Goal: Information Seeking & Learning: Learn about a topic

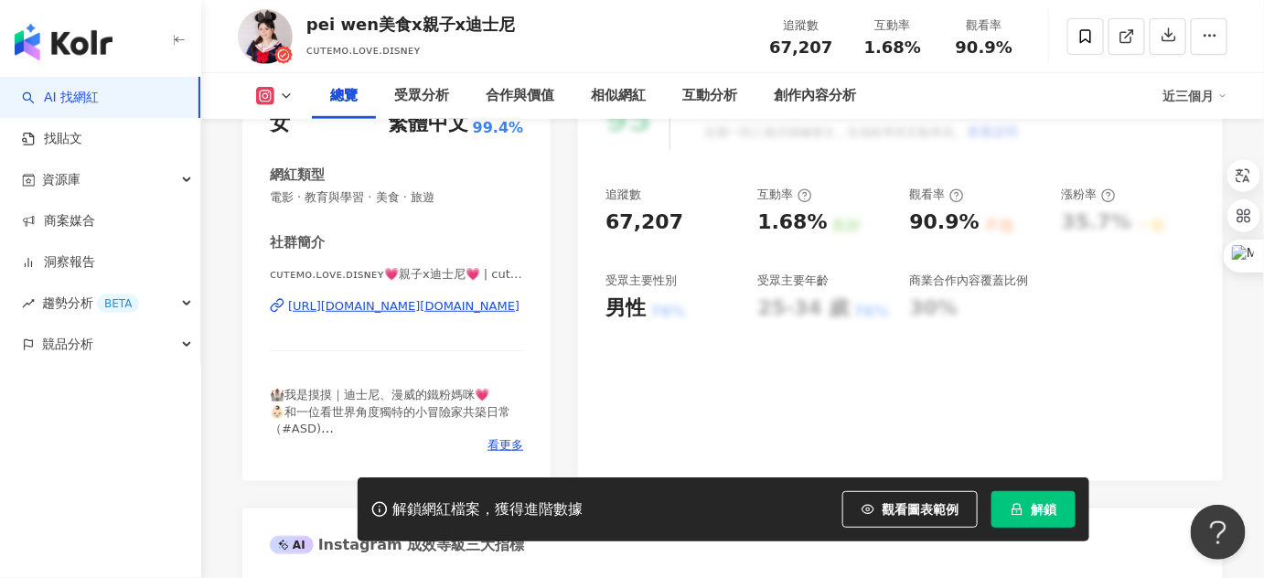
scroll to position [694, 0]
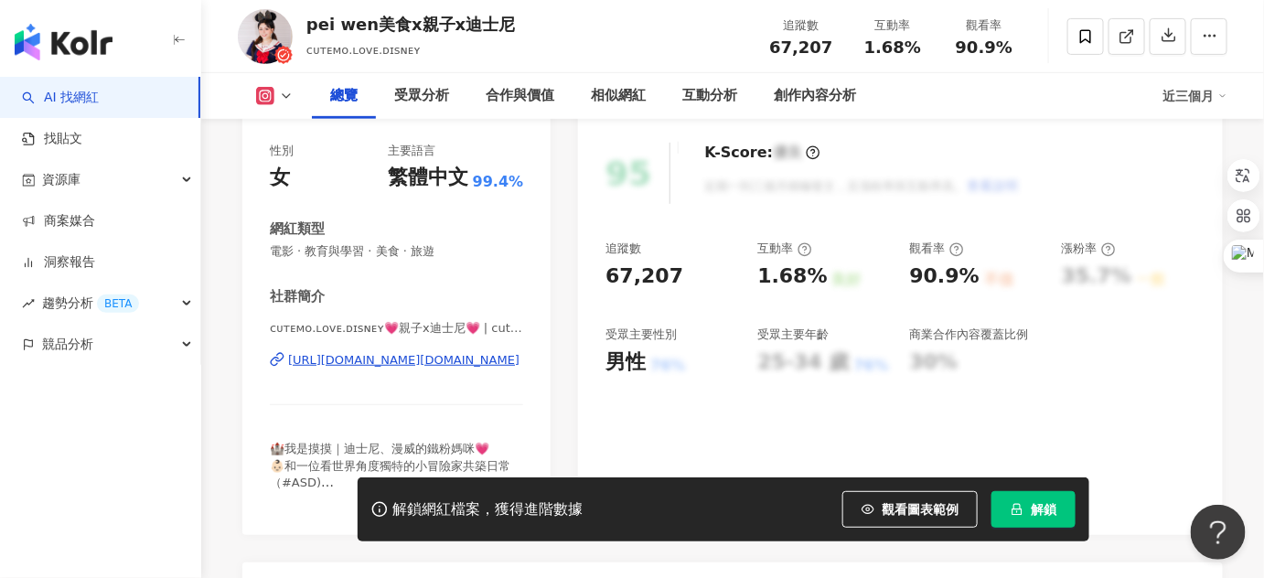
click at [1032, 507] on span "解鎖" at bounding box center [1044, 509] width 26 height 15
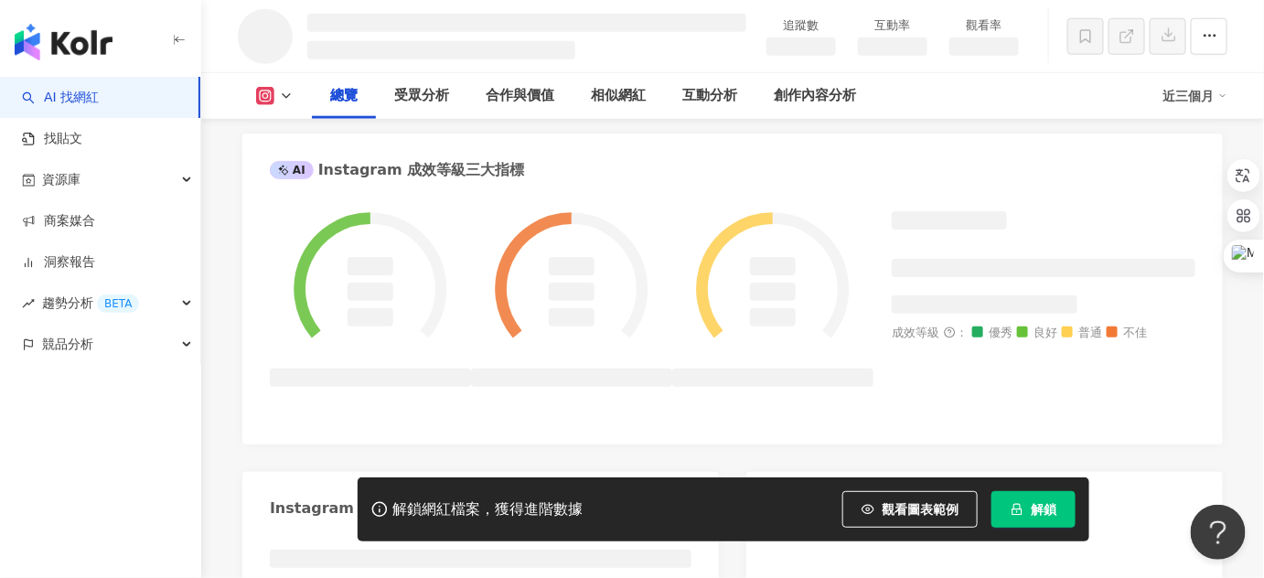
scroll to position [704, 0]
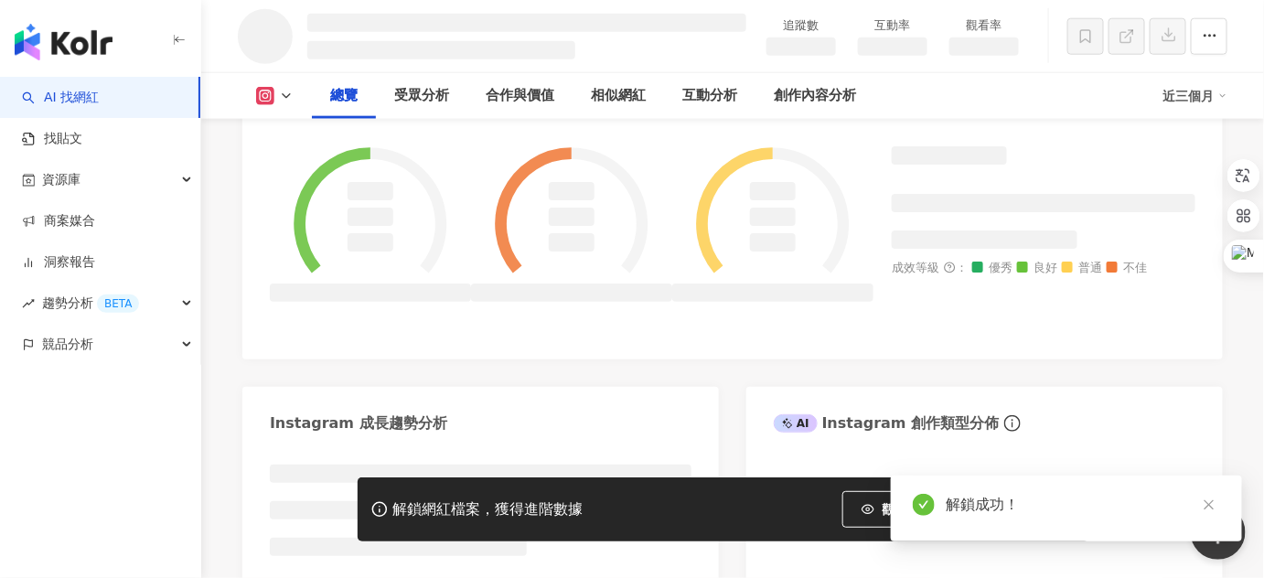
scroll to position [639, 0]
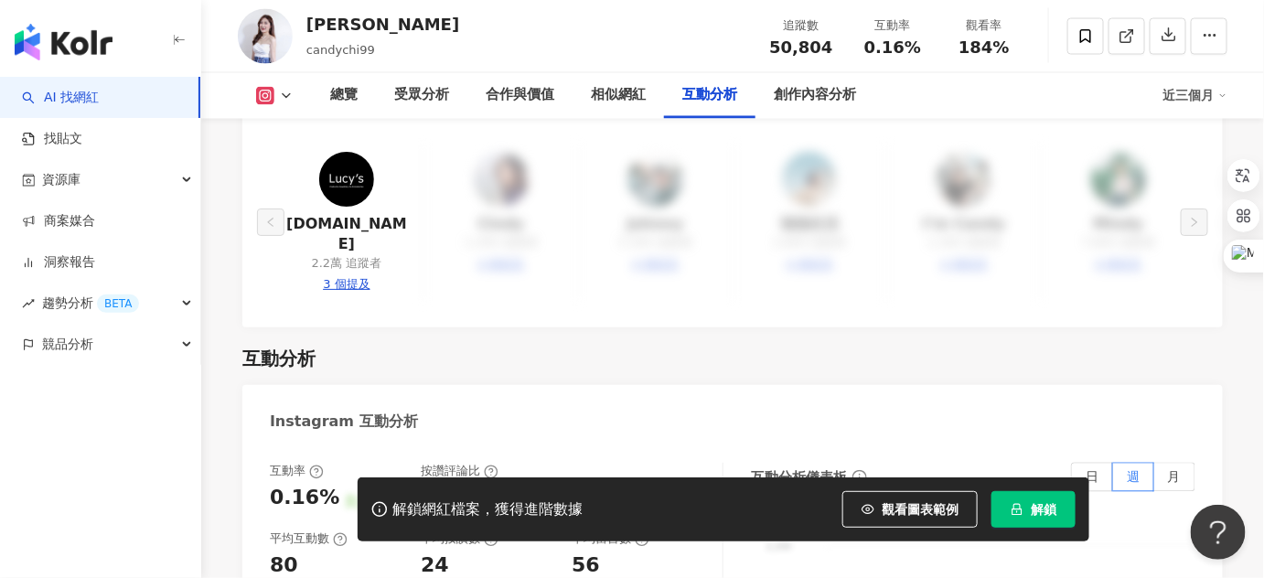
scroll to position [3737, 0]
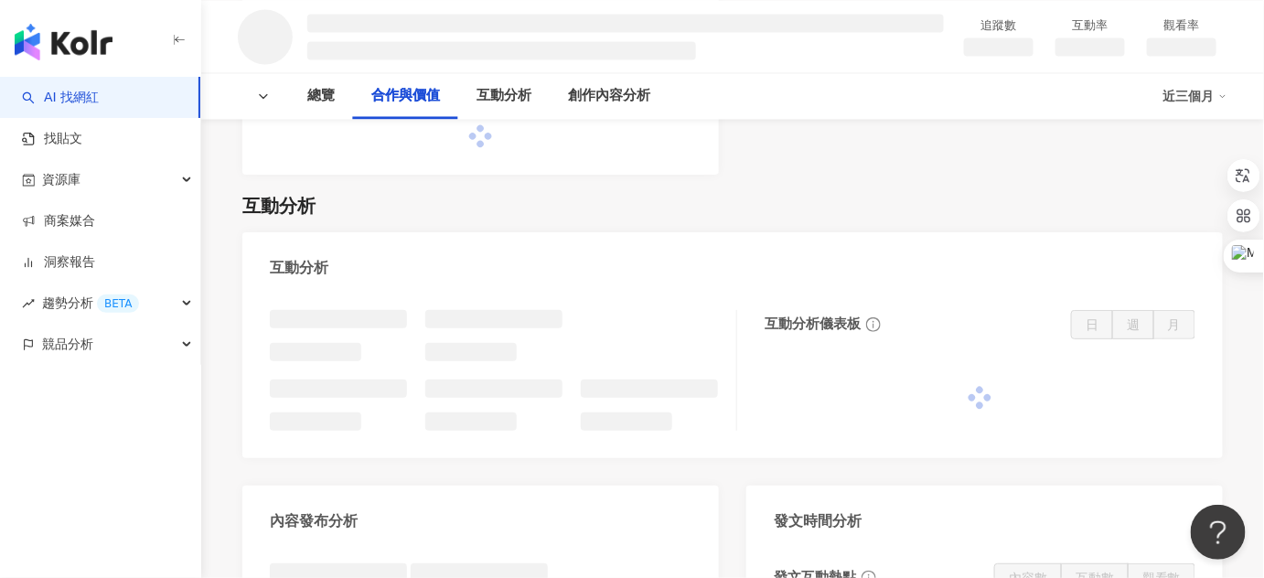
scroll to position [1579, 0]
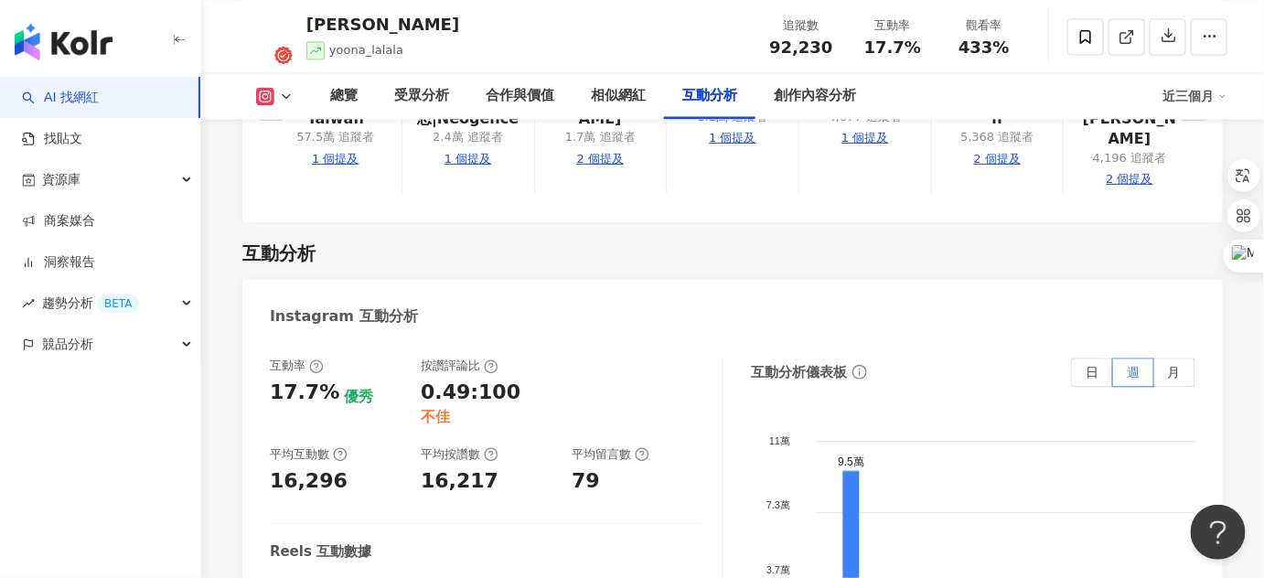
scroll to position [3424, 0]
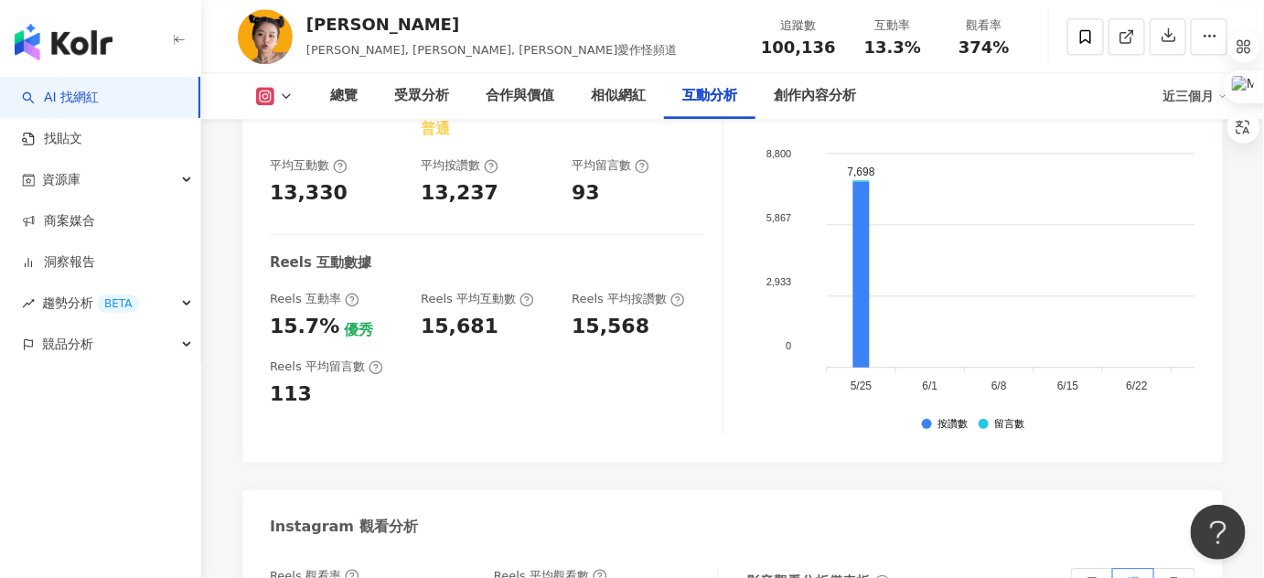
scroll to position [3879, 0]
